Goal: Find contact information: Find contact information

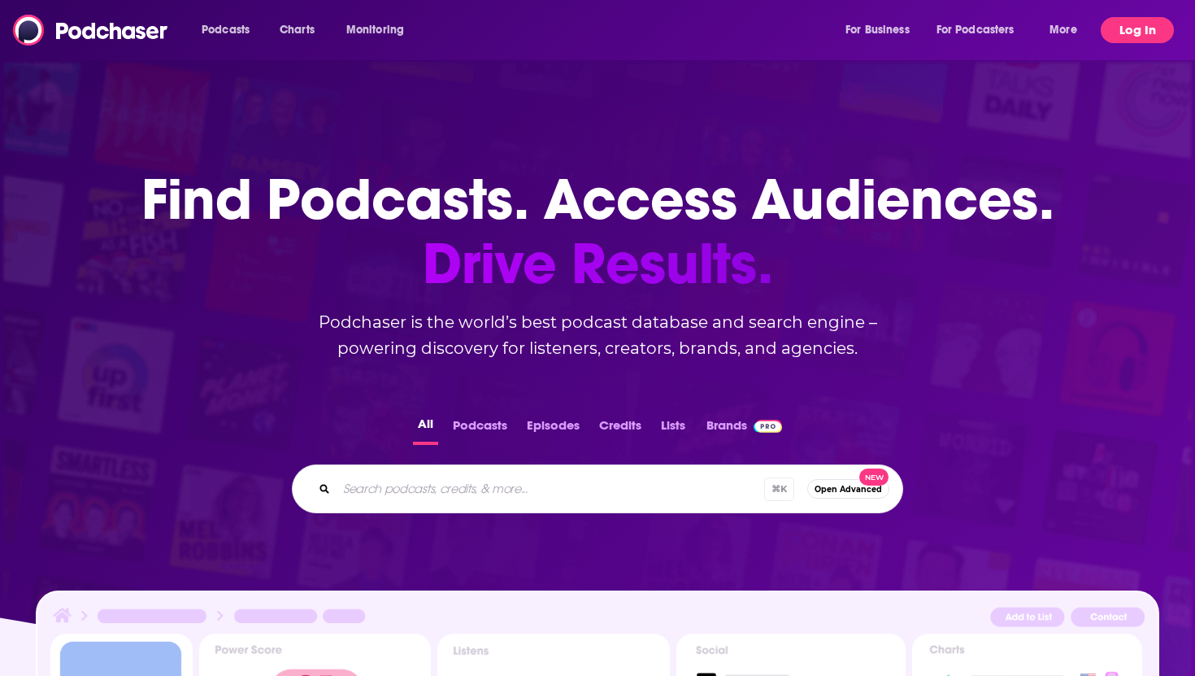
click at [1147, 28] on button "Log In" at bounding box center [1137, 30] width 73 height 26
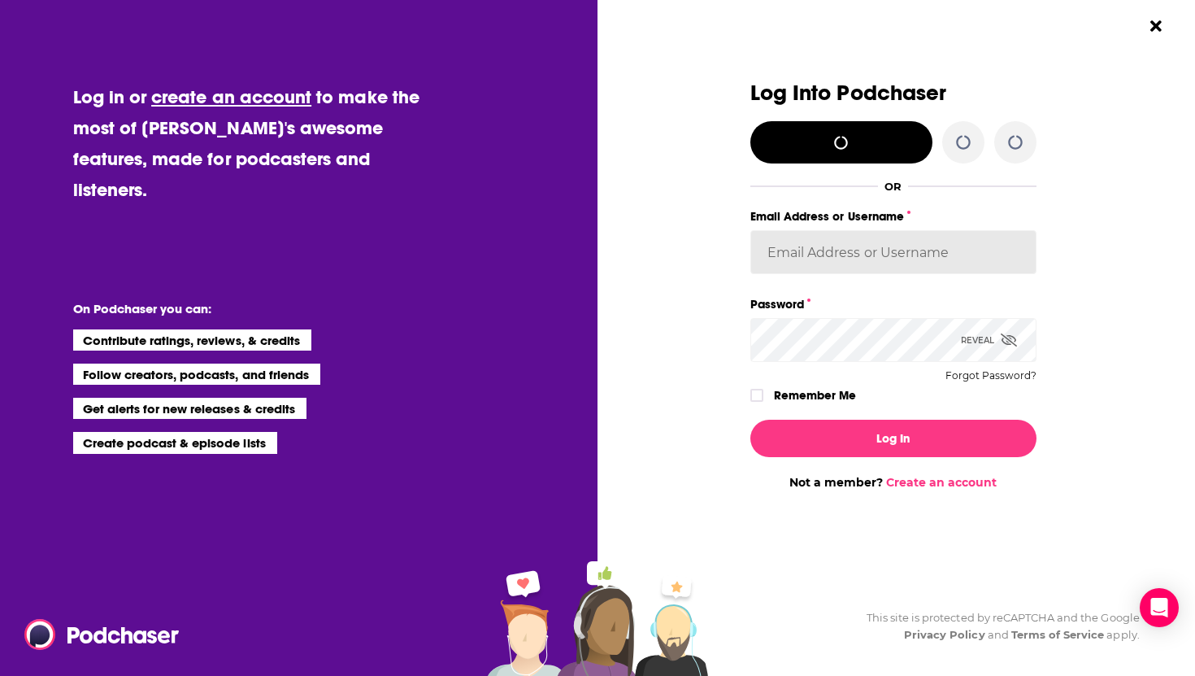
type input "[EMAIL_ADDRESS][DOMAIN_NAME]"
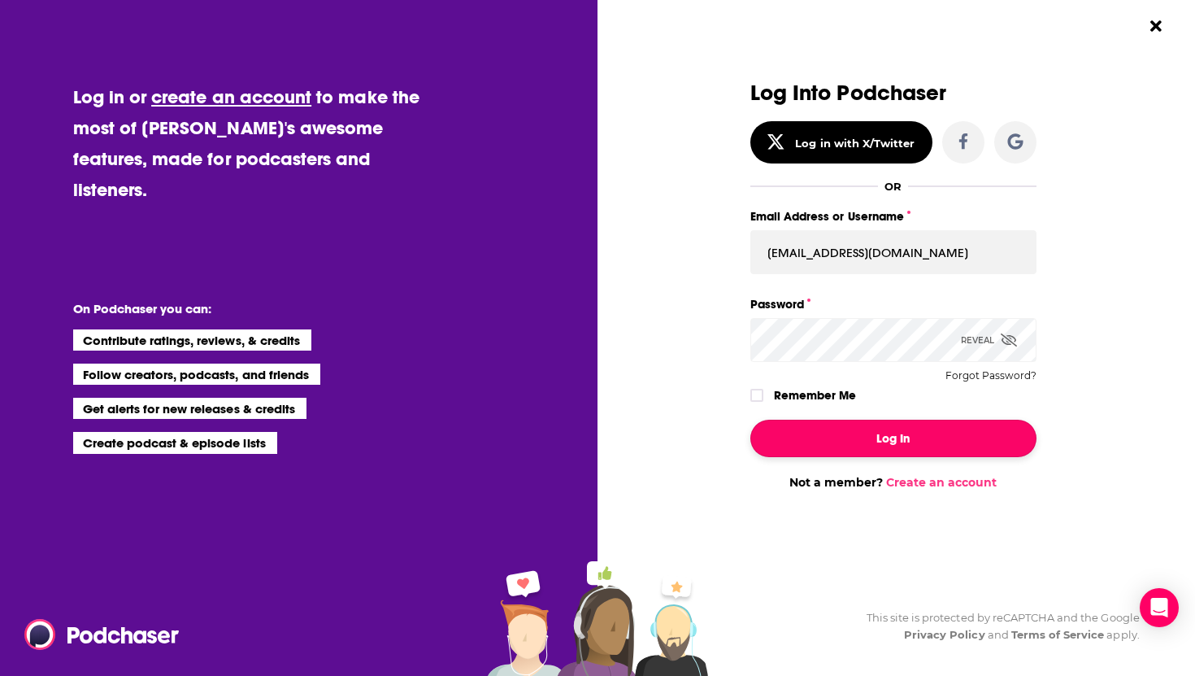
click at [894, 449] on button "Log In" at bounding box center [893, 438] width 286 height 37
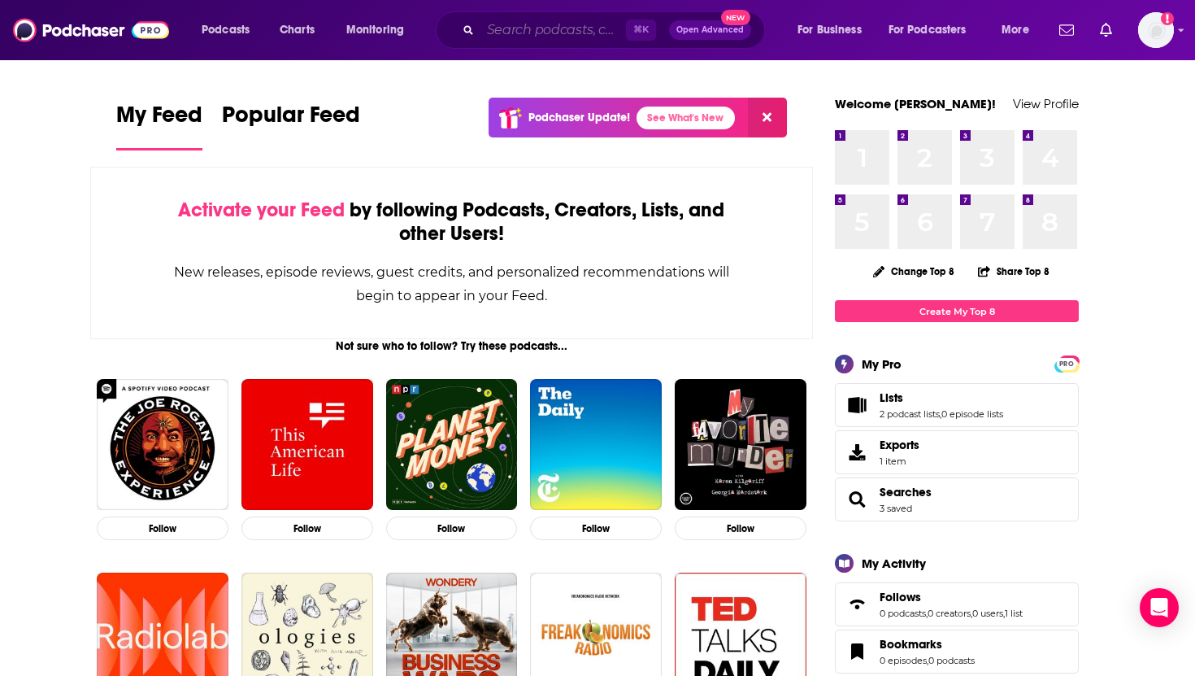
click at [515, 28] on input "Search podcasts, credits, & more..." at bounding box center [554, 30] width 146 height 26
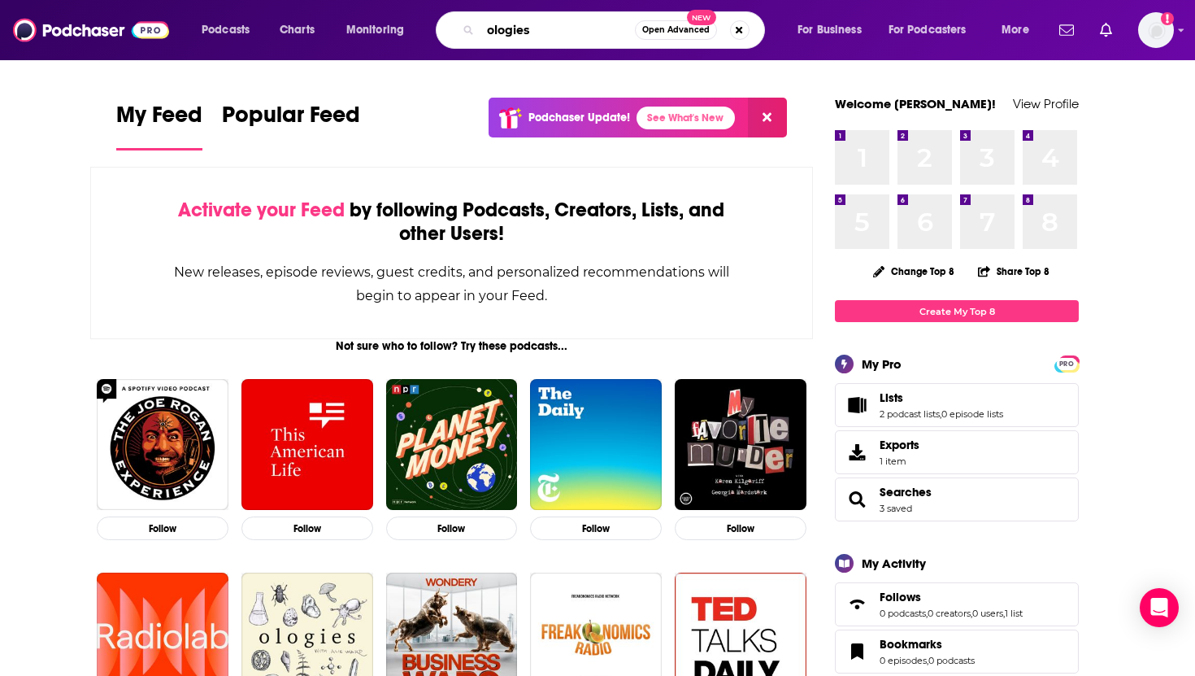
type input "ologies"
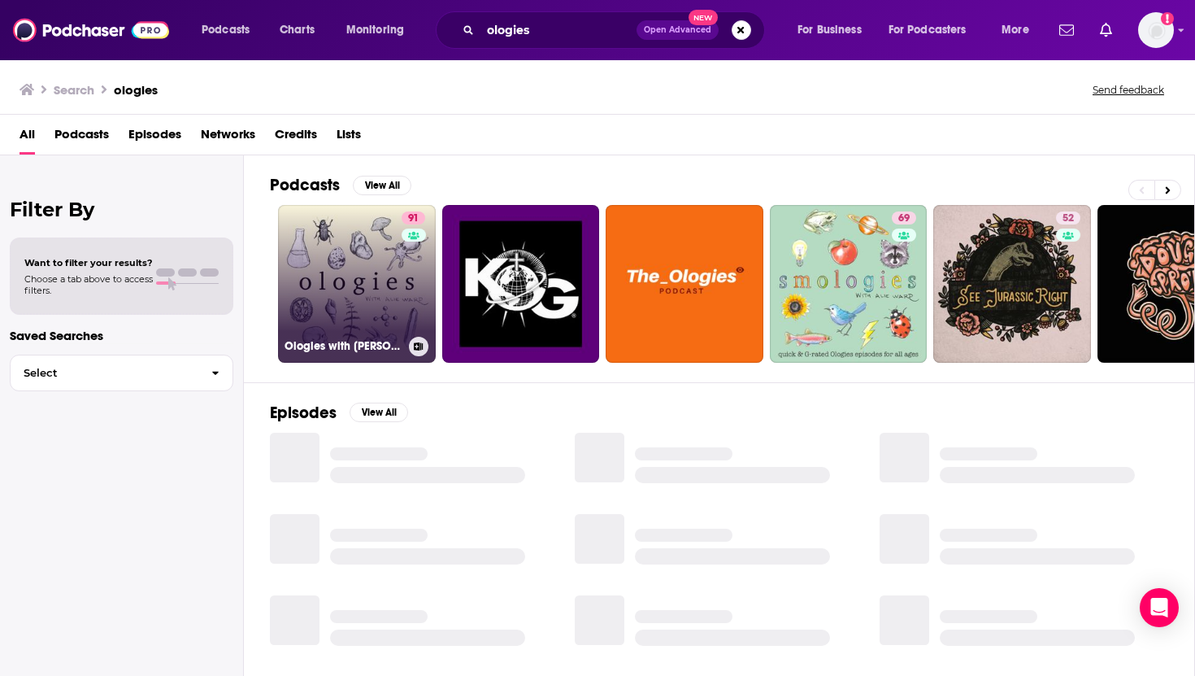
click at [361, 294] on link "91 Ologies with [PERSON_NAME]" at bounding box center [357, 284] width 158 height 158
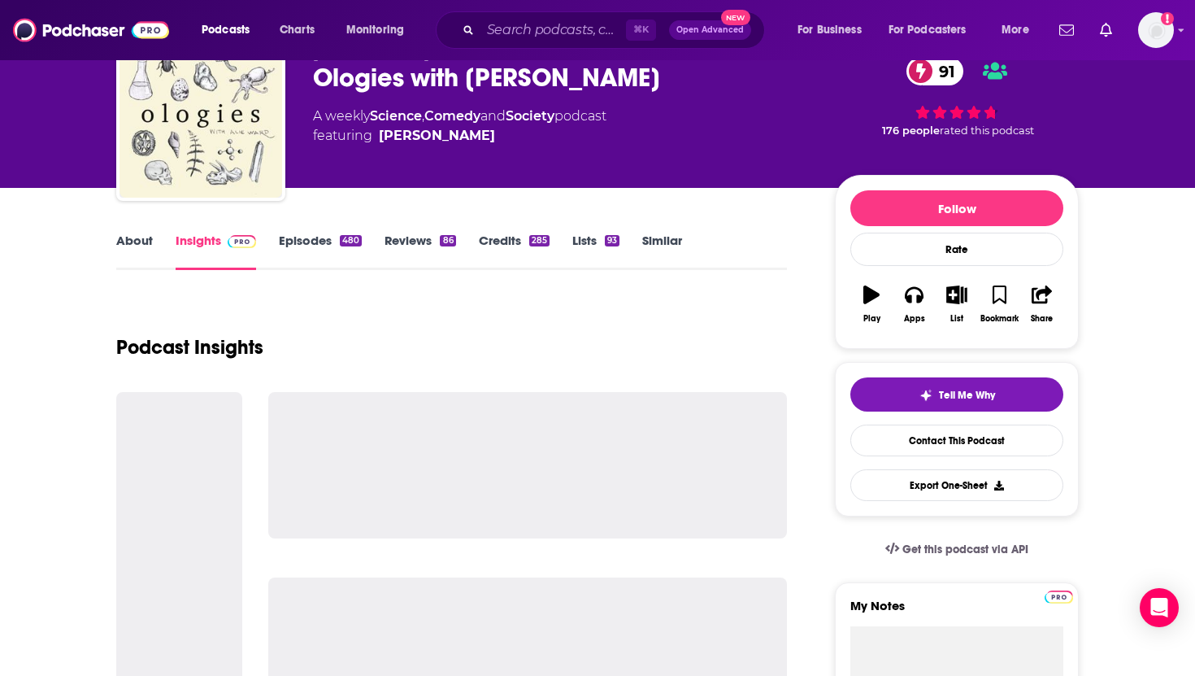
scroll to position [83, 0]
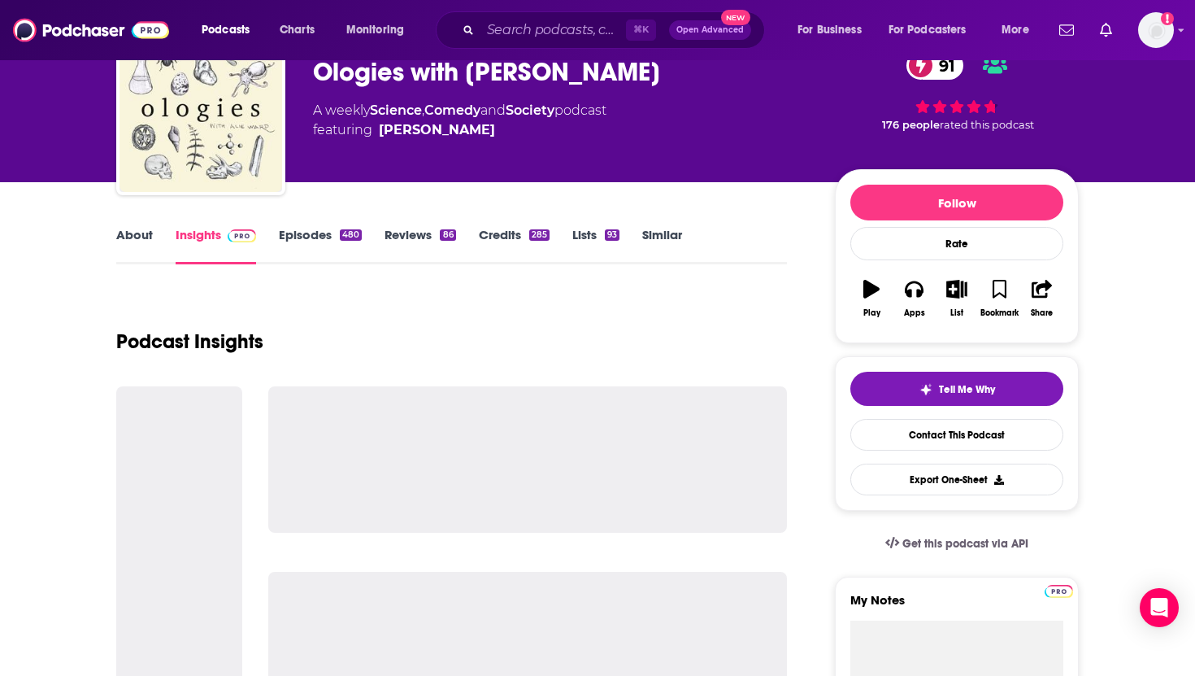
click at [132, 236] on link "About" at bounding box center [134, 245] width 37 height 37
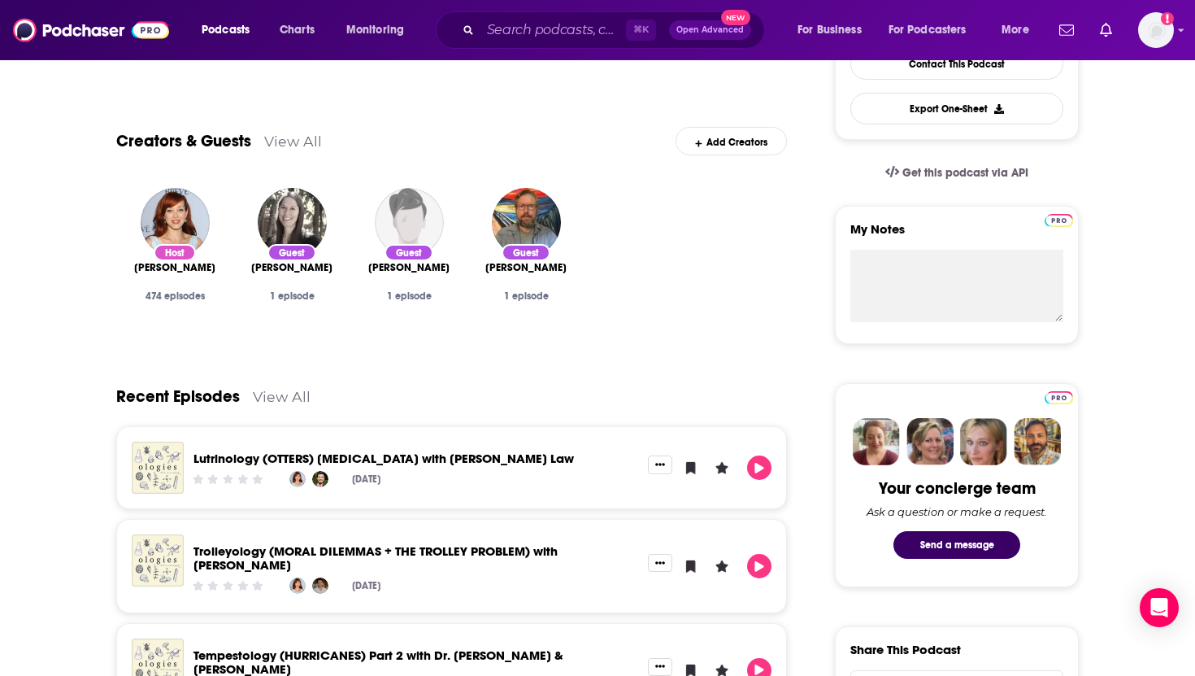
scroll to position [339, 0]
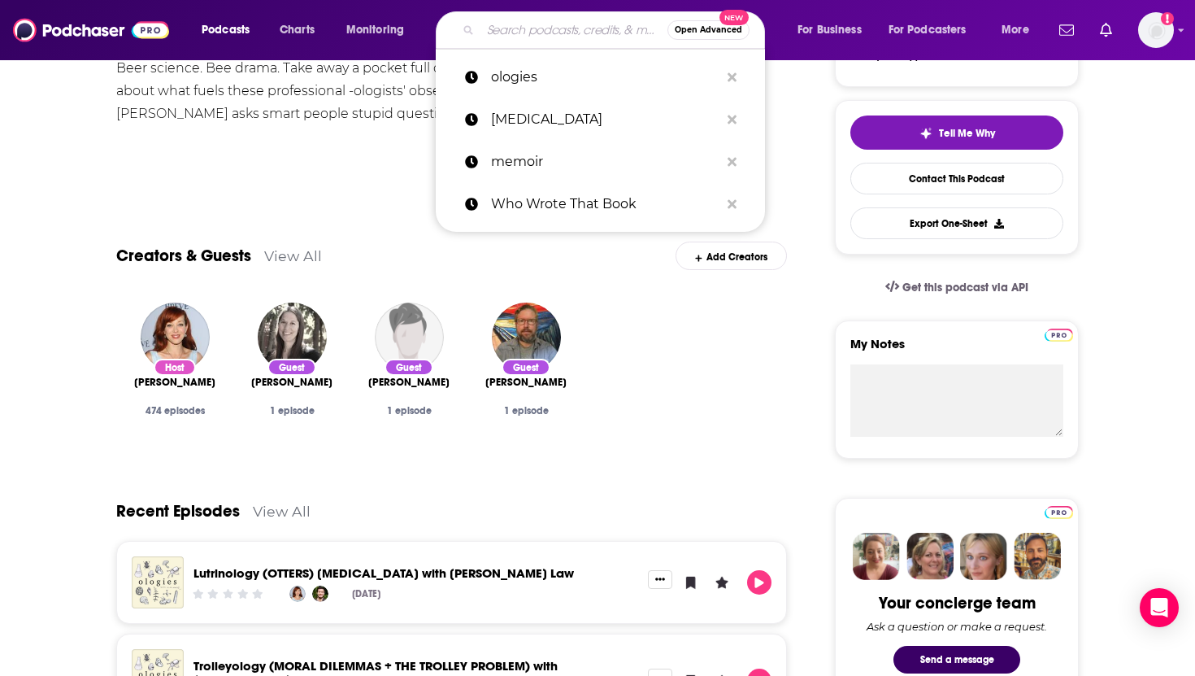
click at [536, 33] on input "Search podcasts, credits, & more..." at bounding box center [574, 30] width 187 height 26
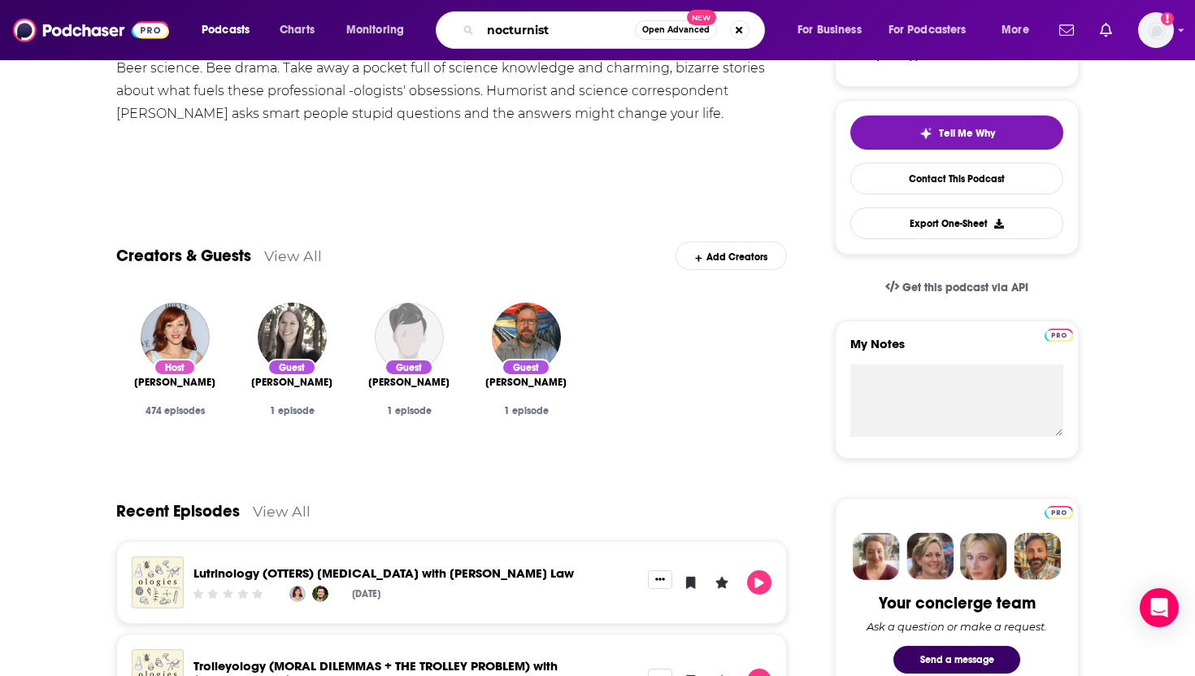
type input "nocturnists"
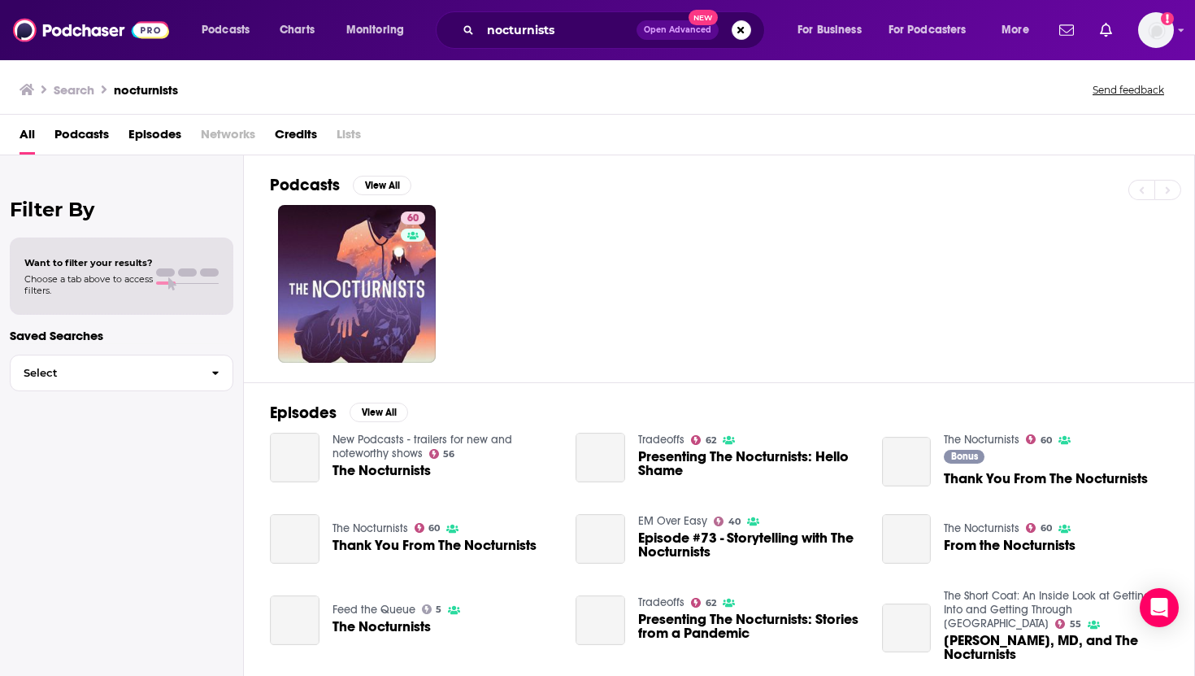
click at [391, 467] on span "The Nocturnists" at bounding box center [382, 470] width 98 height 14
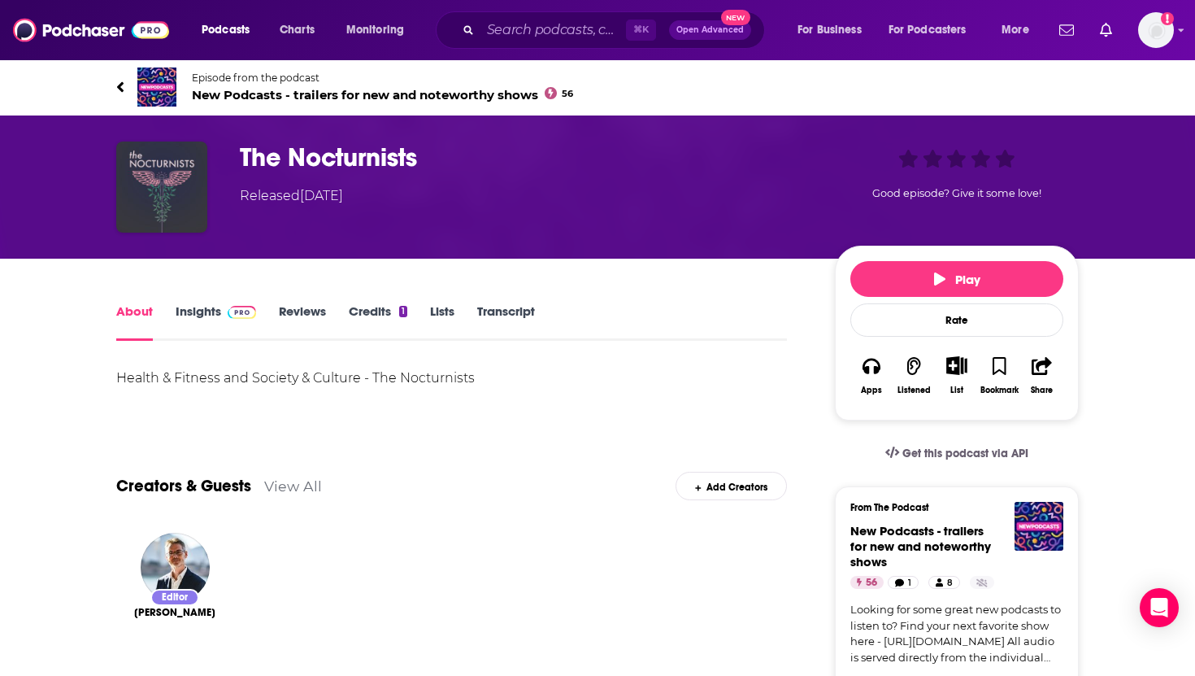
click at [200, 309] on link "Insights" at bounding box center [216, 321] width 80 height 37
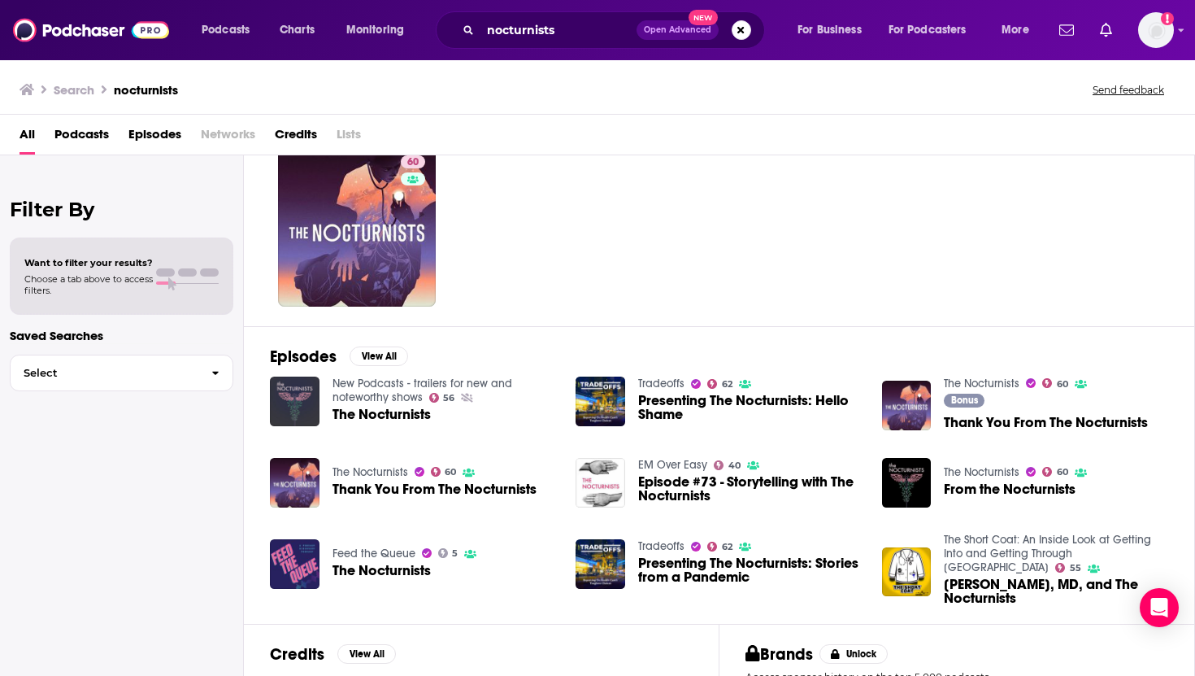
scroll to position [67, 0]
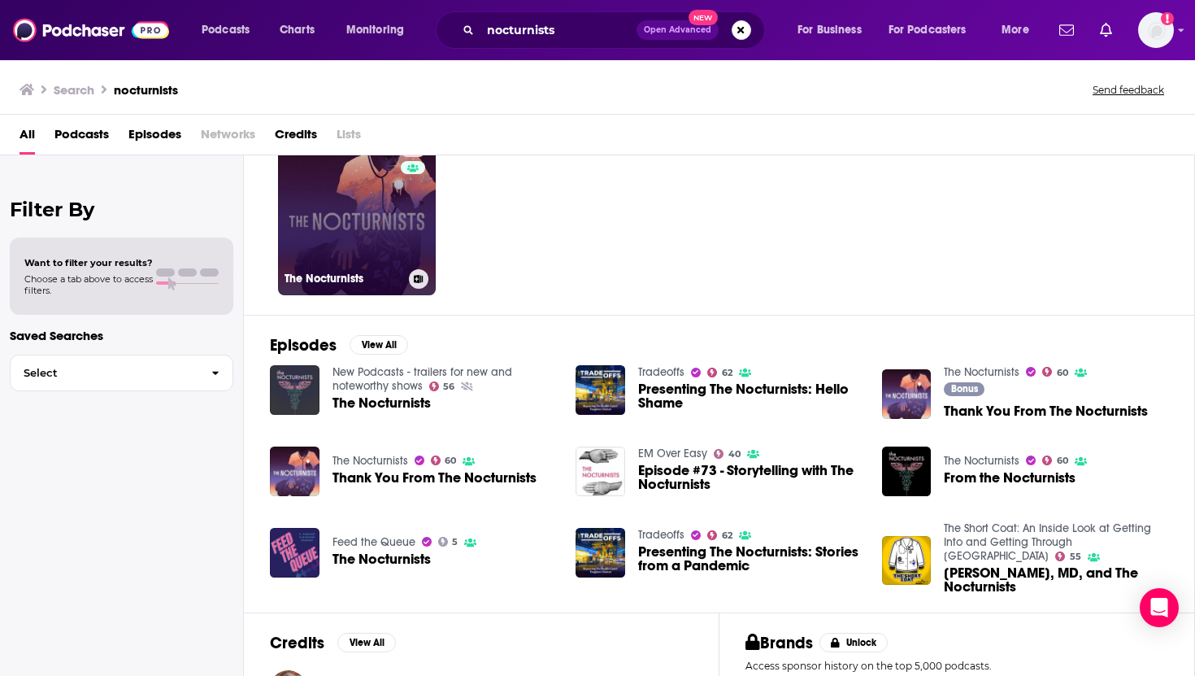
click at [336, 224] on link "60 The Nocturnists" at bounding box center [357, 216] width 158 height 158
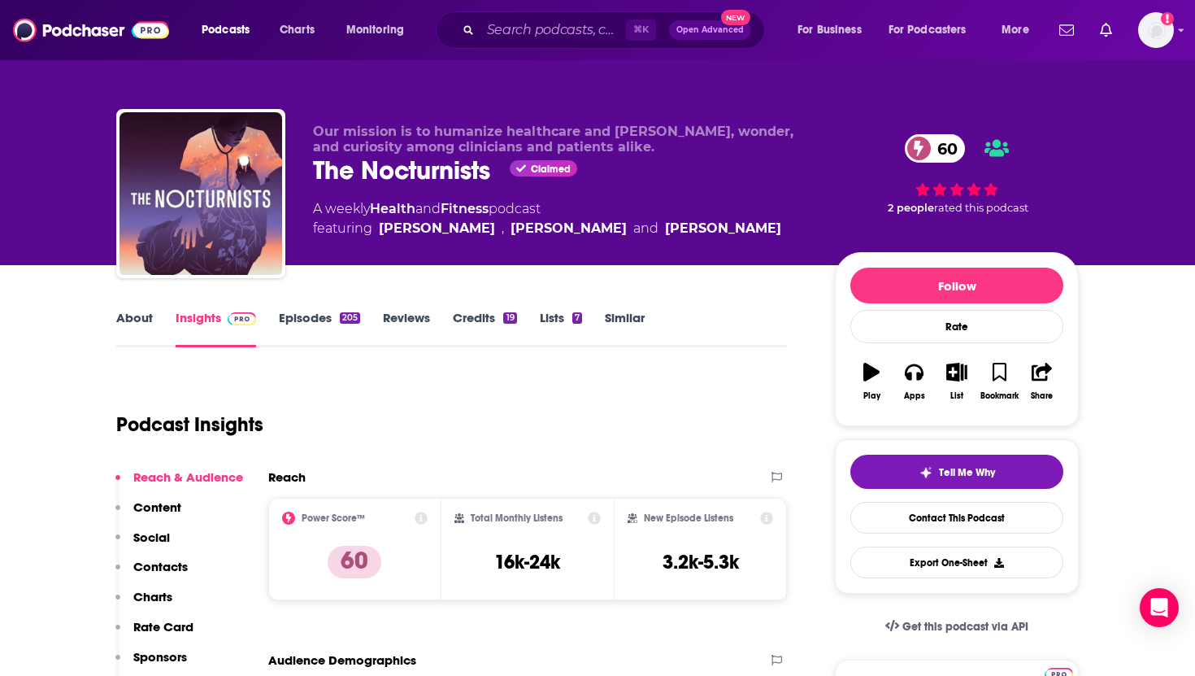
click at [137, 318] on link "About" at bounding box center [134, 328] width 37 height 37
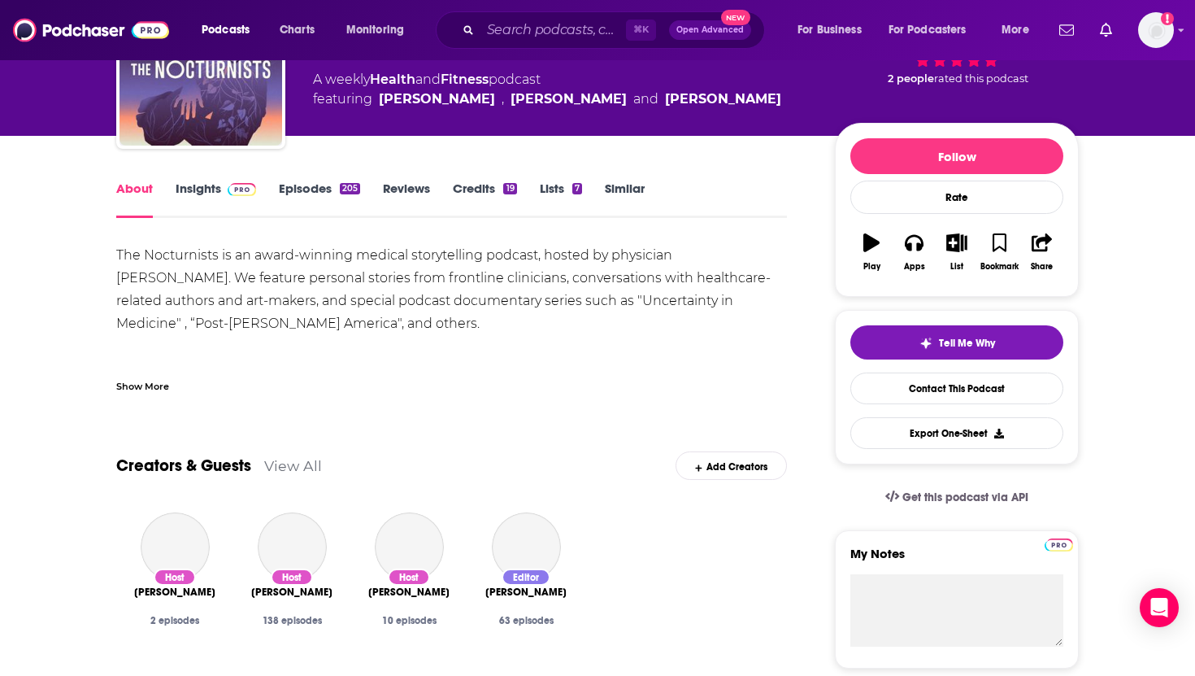
scroll to position [132, 0]
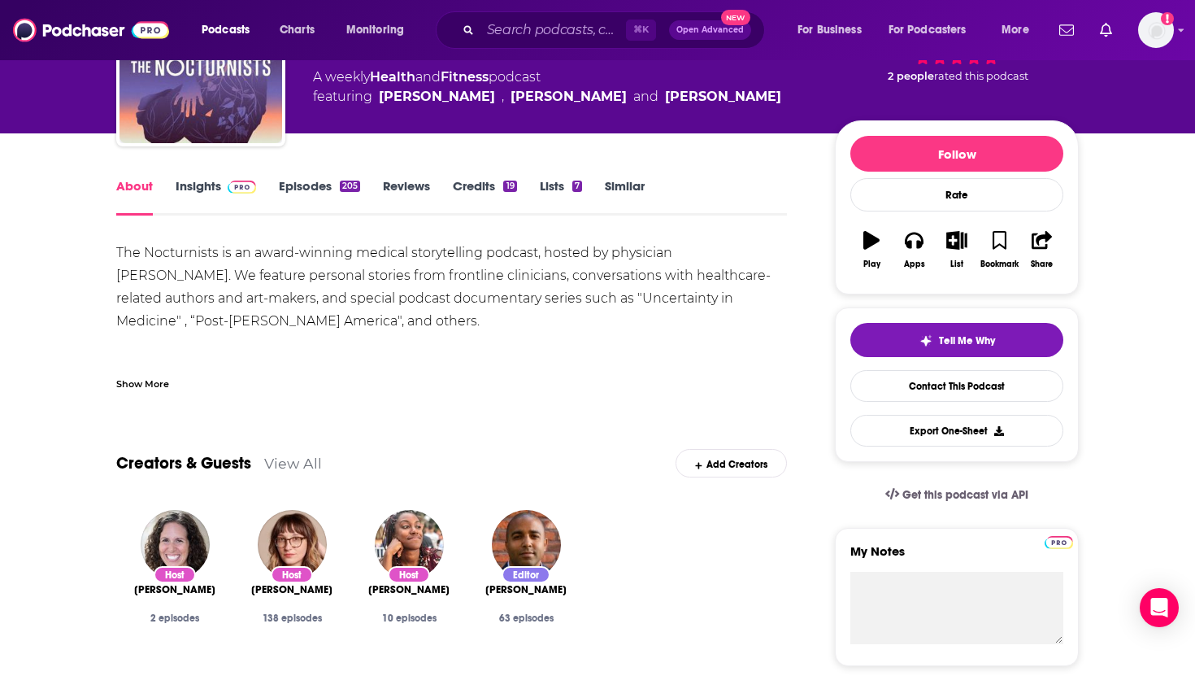
click at [203, 184] on link "Insights" at bounding box center [216, 196] width 80 height 37
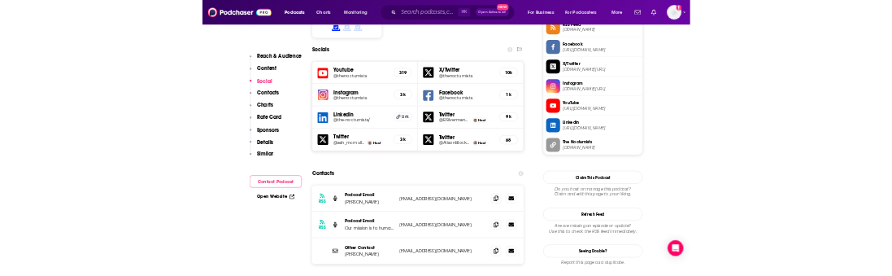
scroll to position [1395, 0]
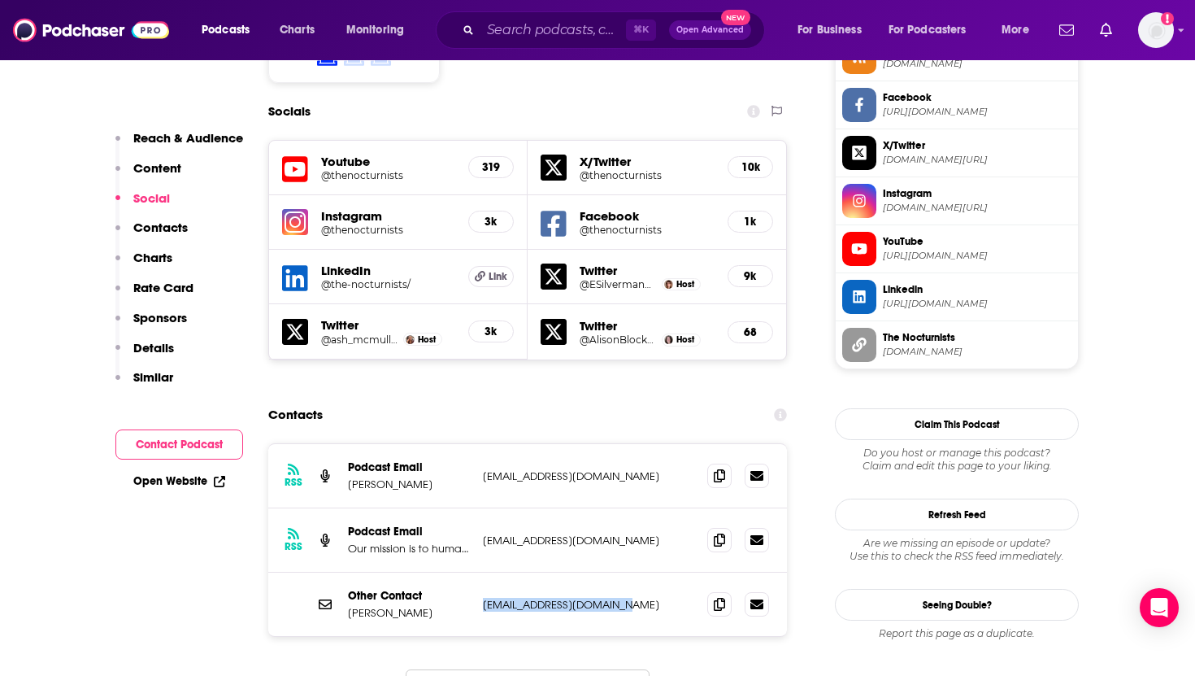
drag, startPoint x: 624, startPoint y: 531, endPoint x: 480, endPoint y: 528, distance: 143.9
click at [480, 572] on div "Other Contact [PERSON_NAME] [EMAIL_ADDRESS][DOMAIN_NAME] [EMAIL_ADDRESS][DOMAIN…" at bounding box center [527, 603] width 519 height 63
copy p "[EMAIL_ADDRESS][DOMAIN_NAME]"
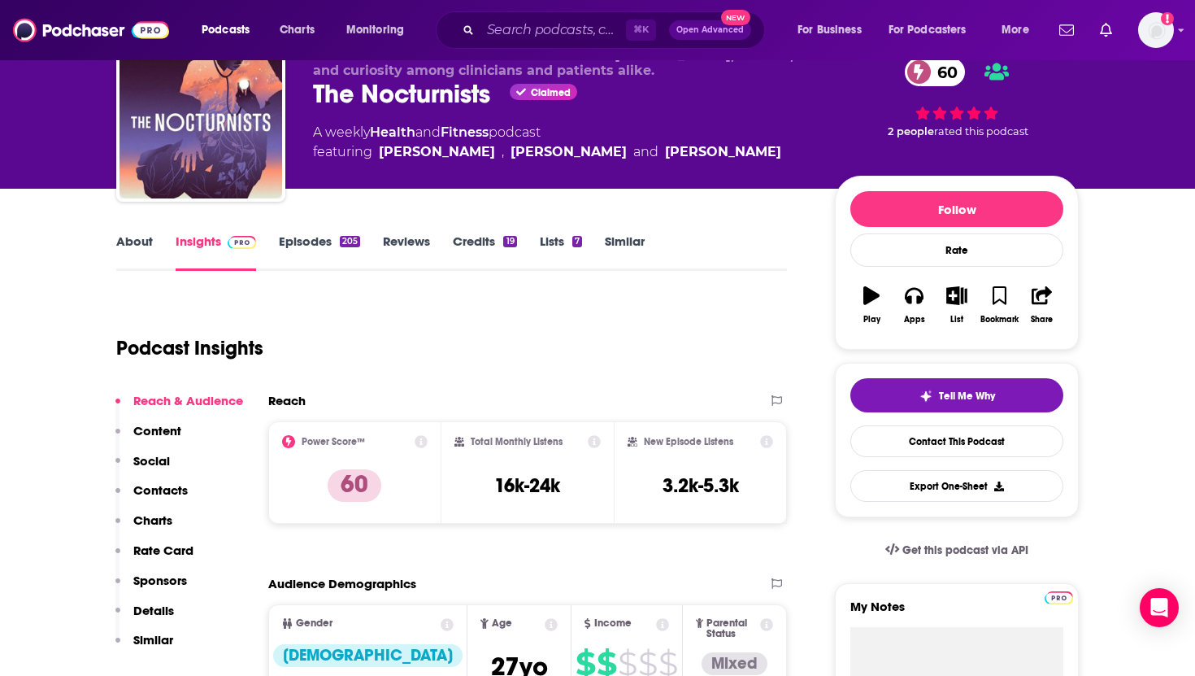
scroll to position [0, 0]
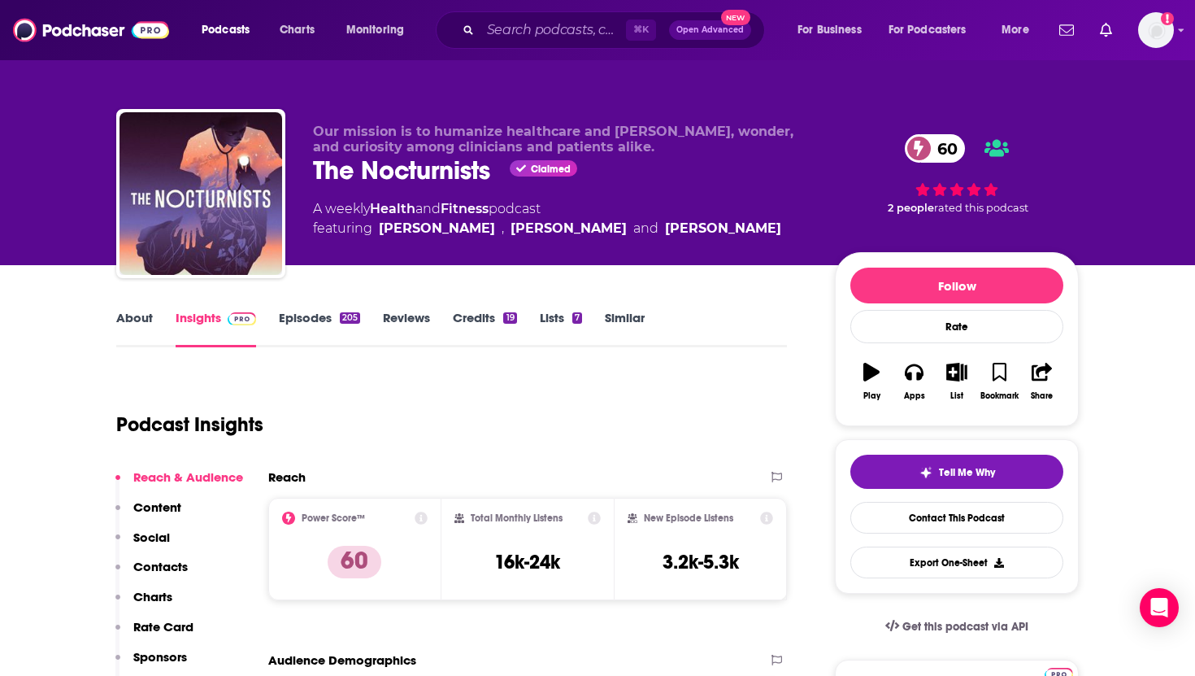
click at [144, 311] on link "About" at bounding box center [134, 328] width 37 height 37
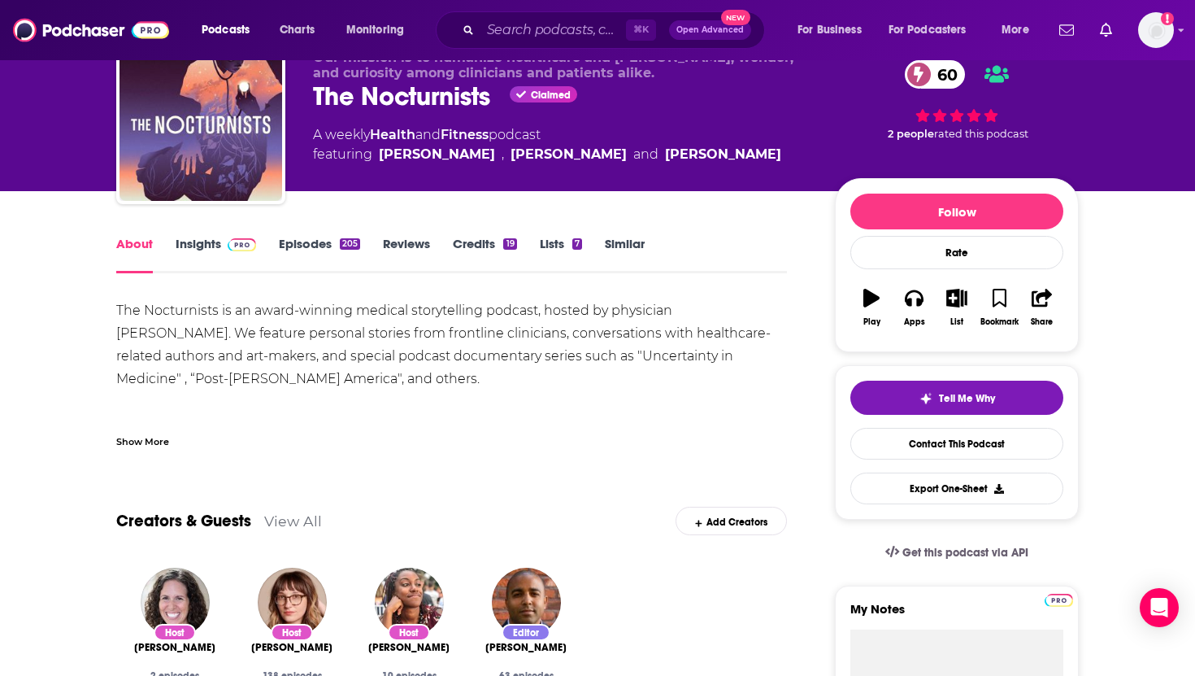
scroll to position [139, 0]
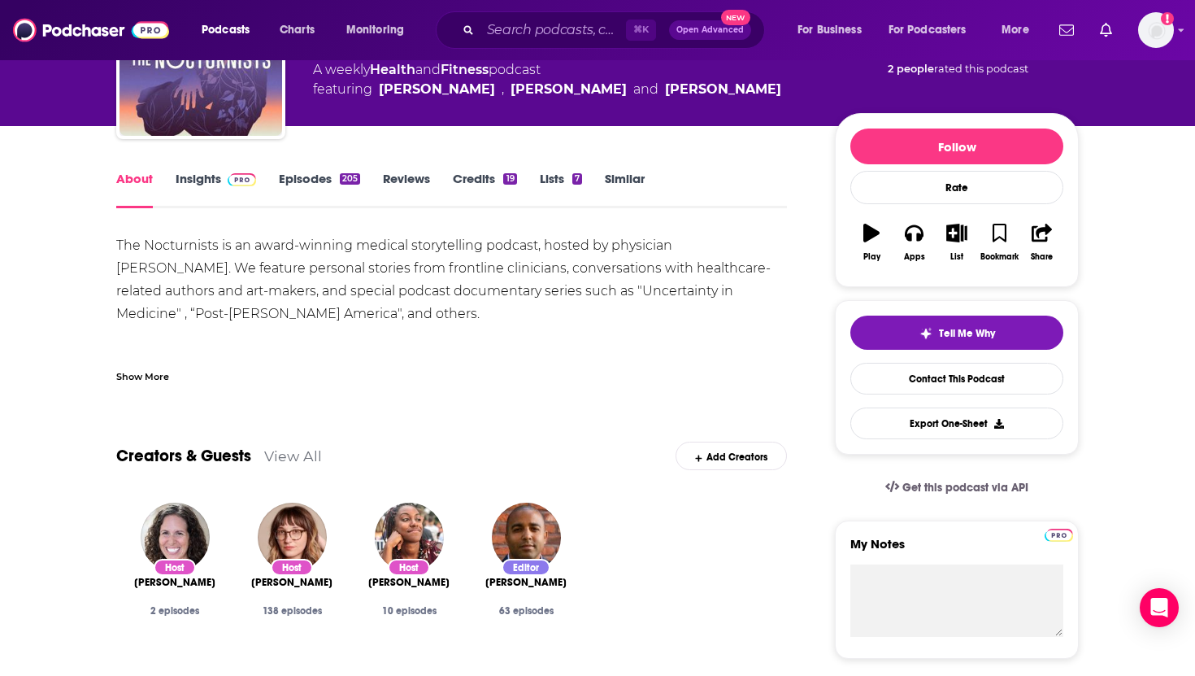
click at [553, 177] on link "Lists 7" at bounding box center [561, 189] width 42 height 37
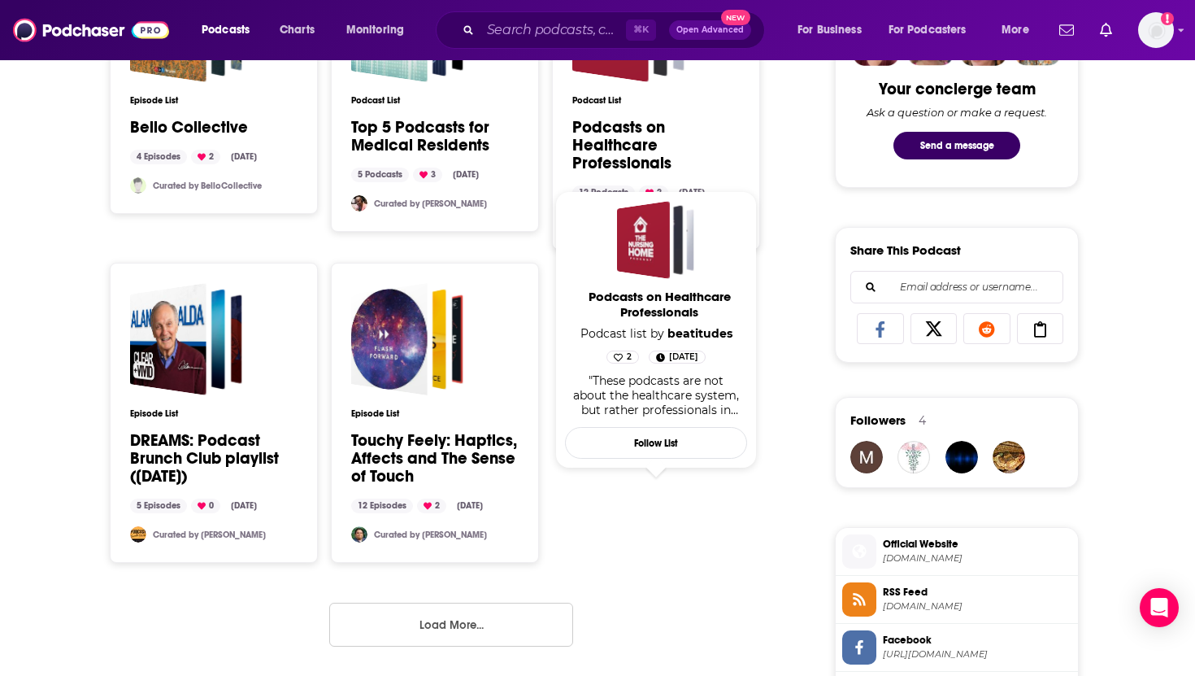
scroll to position [861, 0]
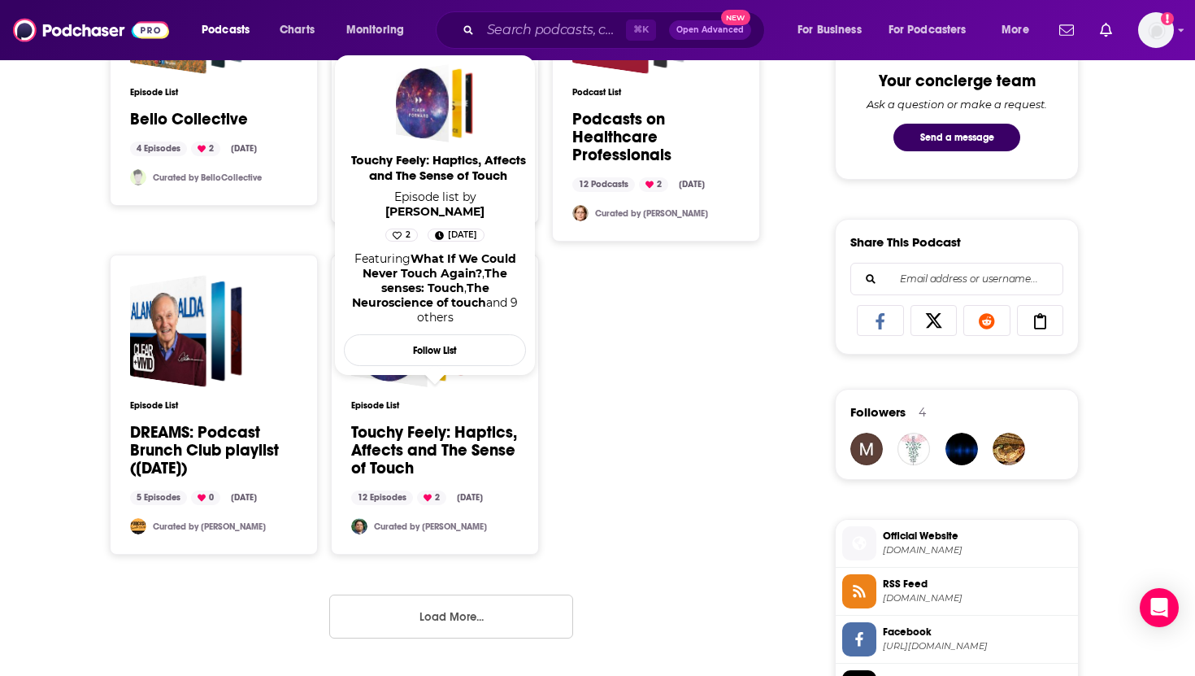
click at [407, 437] on link "Touchy Feely: Haptics, Affects and The Sense of Touch" at bounding box center [434, 451] width 167 height 54
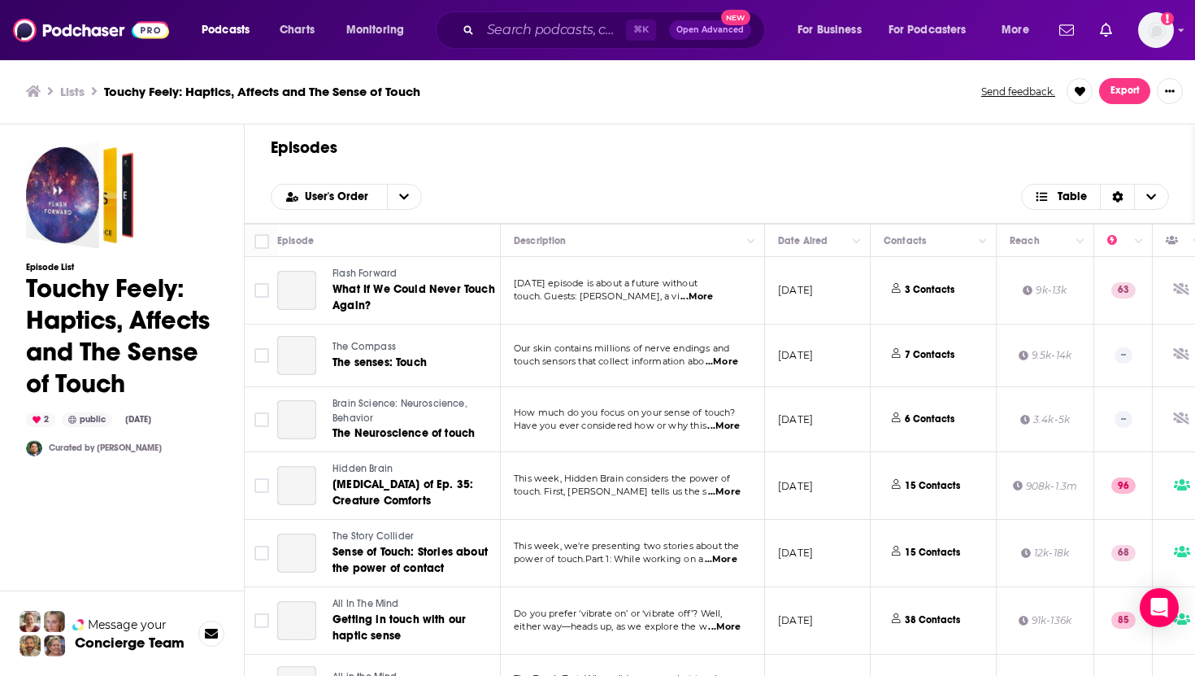
click at [124, 296] on h1 "Touchy Feely: Haptics, Affects and The Sense of Touch" at bounding box center [122, 335] width 192 height 127
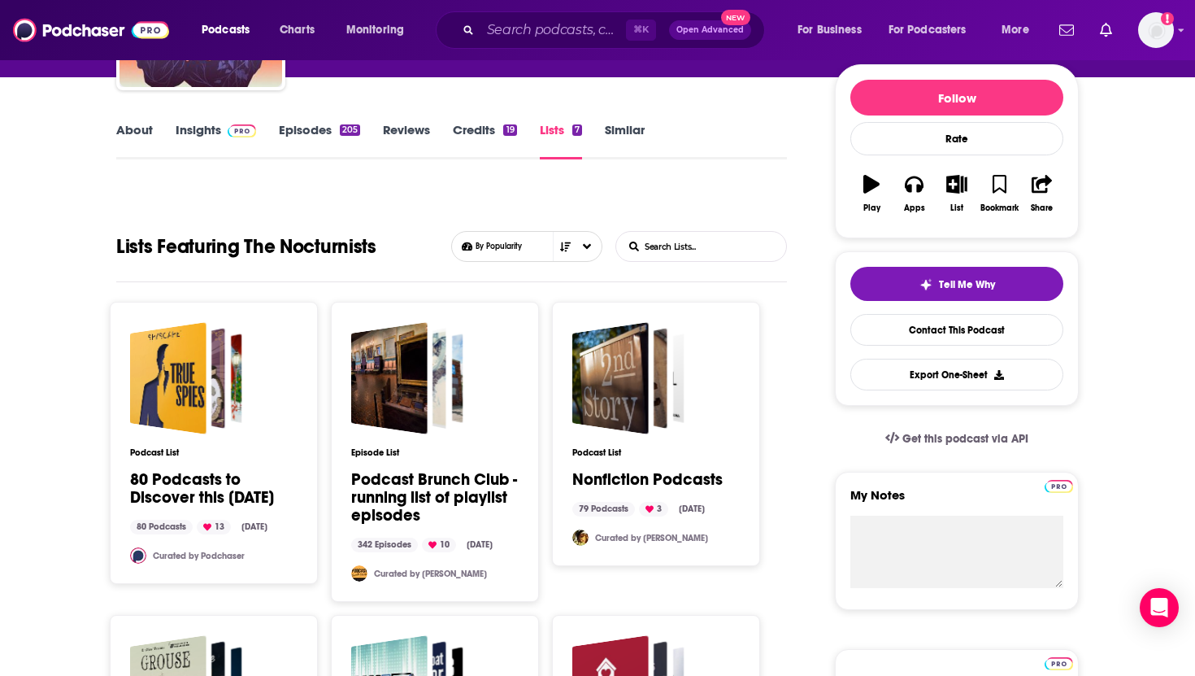
scroll to position [284, 0]
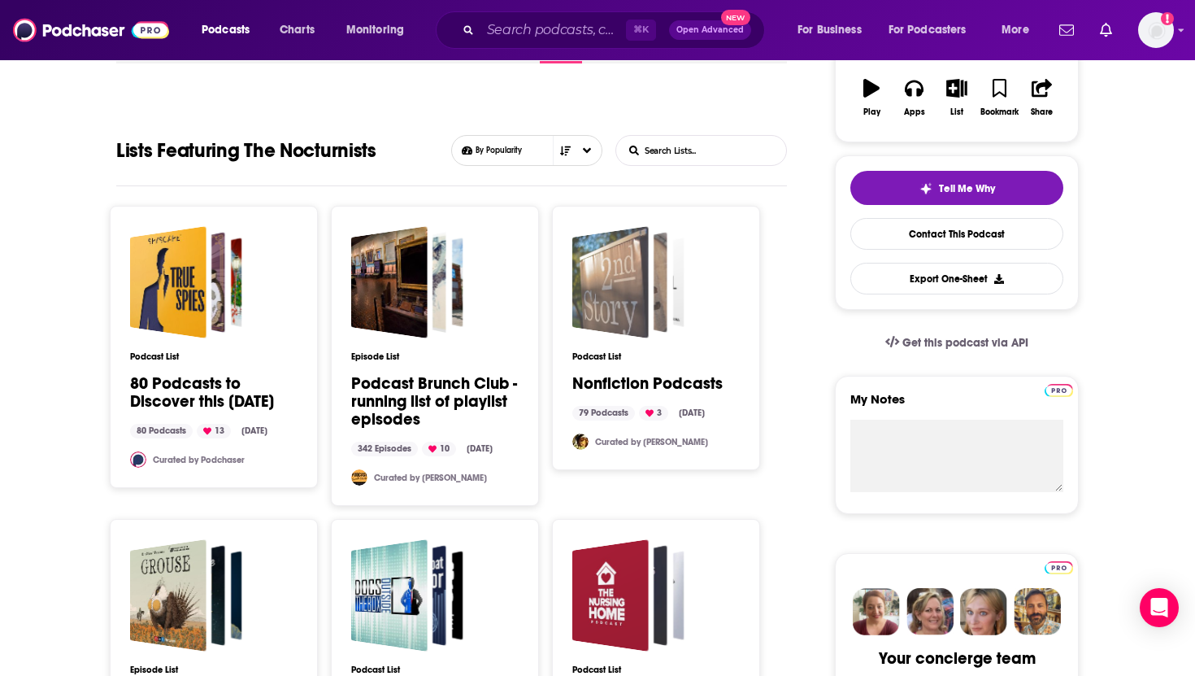
click at [642, 285] on div "Nonfiction Podcasts" at bounding box center [610, 282] width 76 height 112
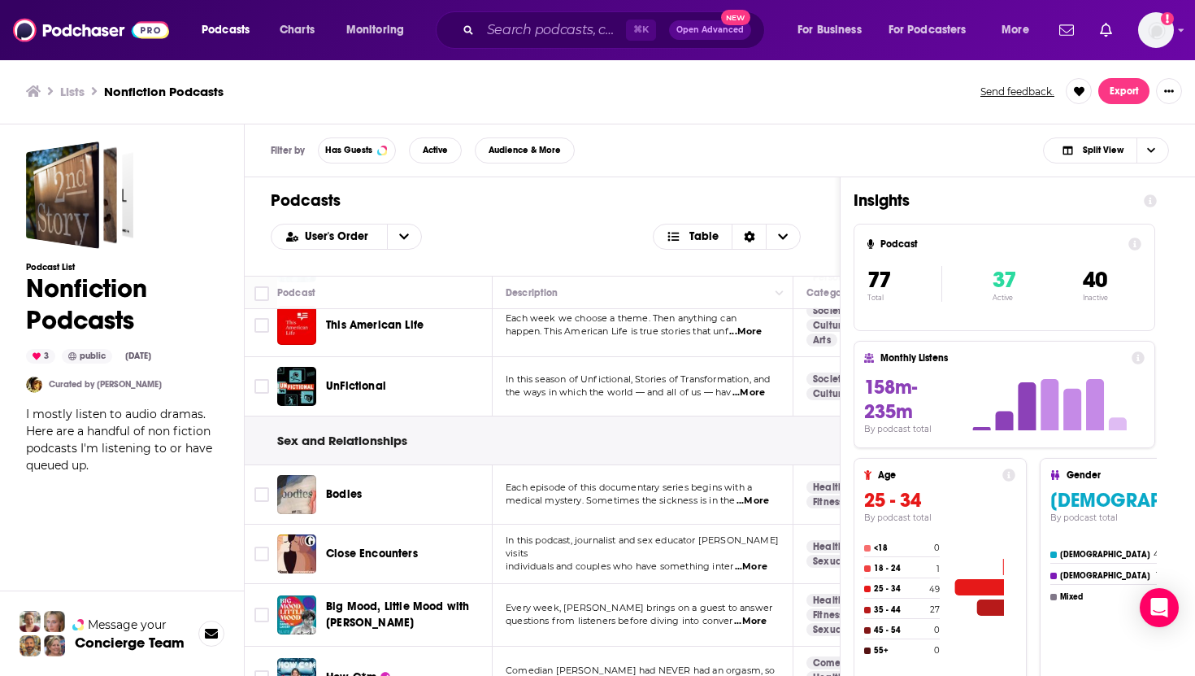
scroll to position [881, 0]
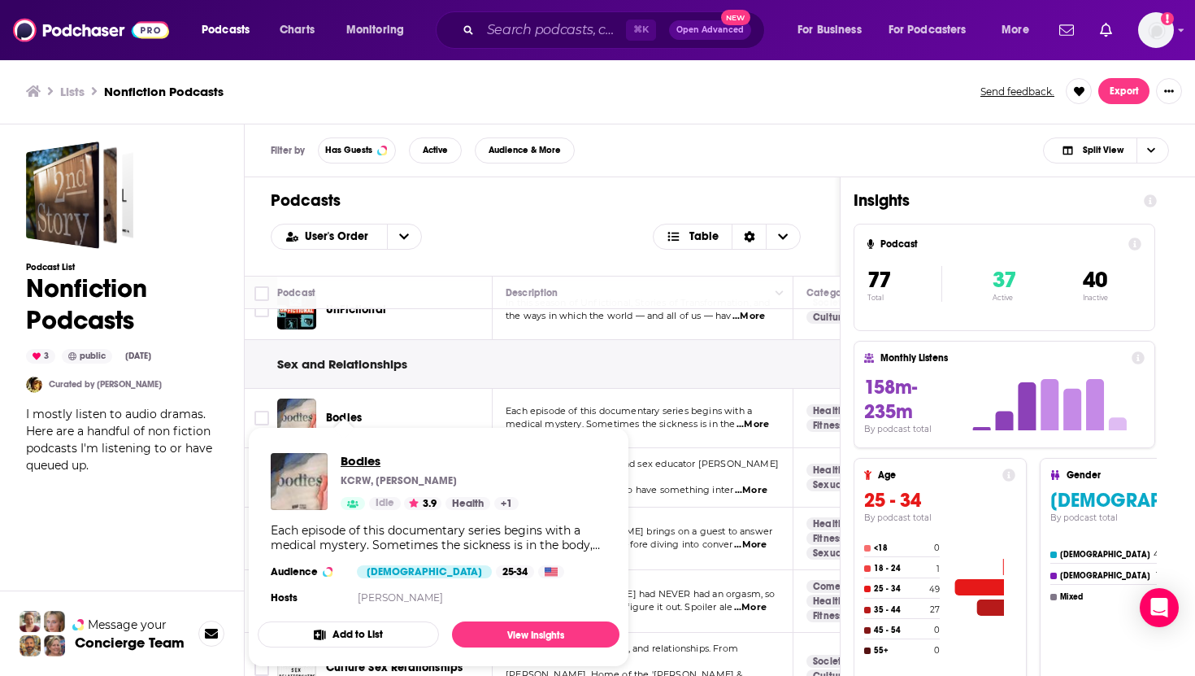
click at [362, 460] on span "Bodies" at bounding box center [430, 460] width 178 height 15
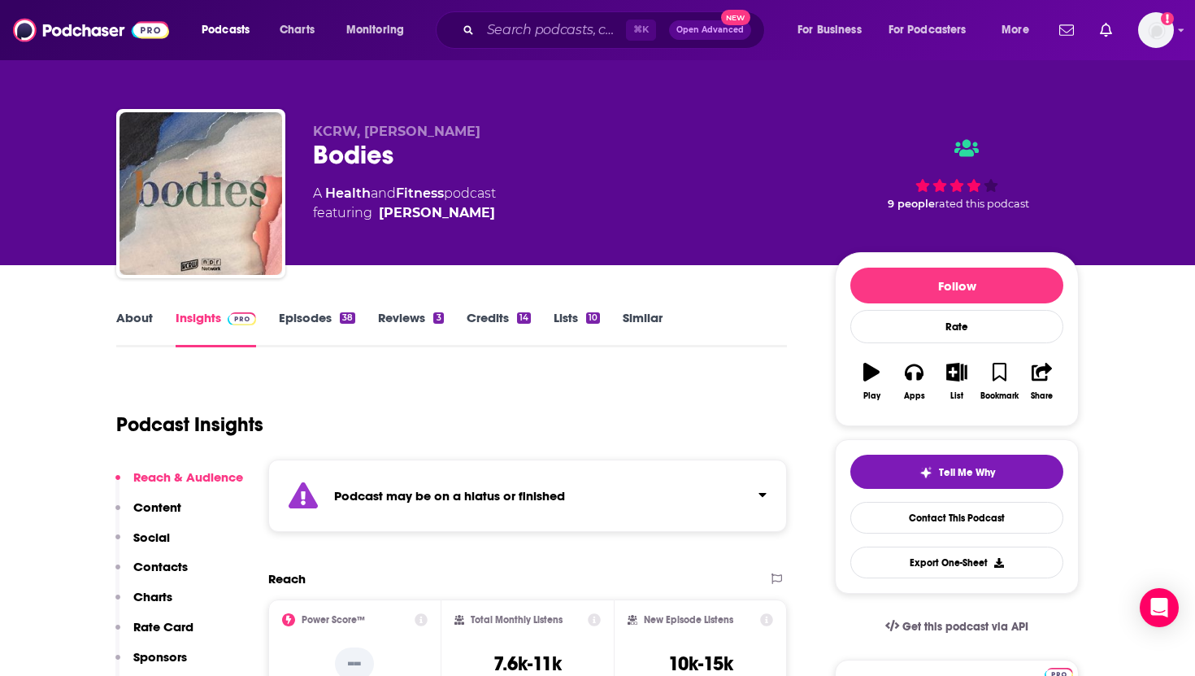
click at [338, 131] on span "KCRW, [PERSON_NAME]" at bounding box center [396, 131] width 167 height 15
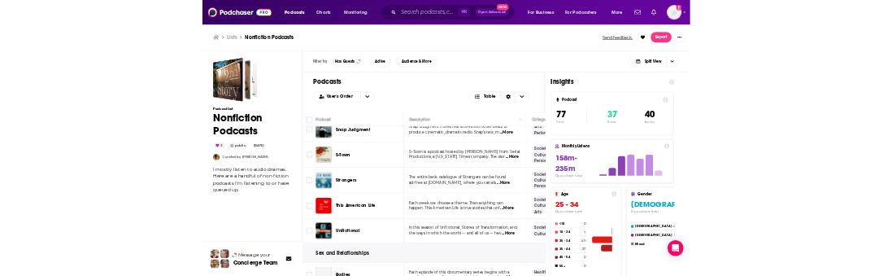
scroll to position [641, 0]
